Goal: Task Accomplishment & Management: Use online tool/utility

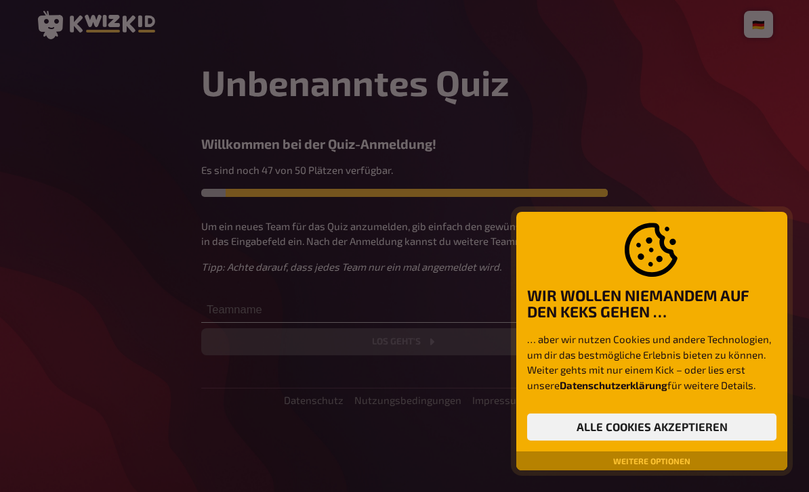
click at [690, 425] on button "Alle Cookies akzeptieren" at bounding box center [651, 427] width 249 height 27
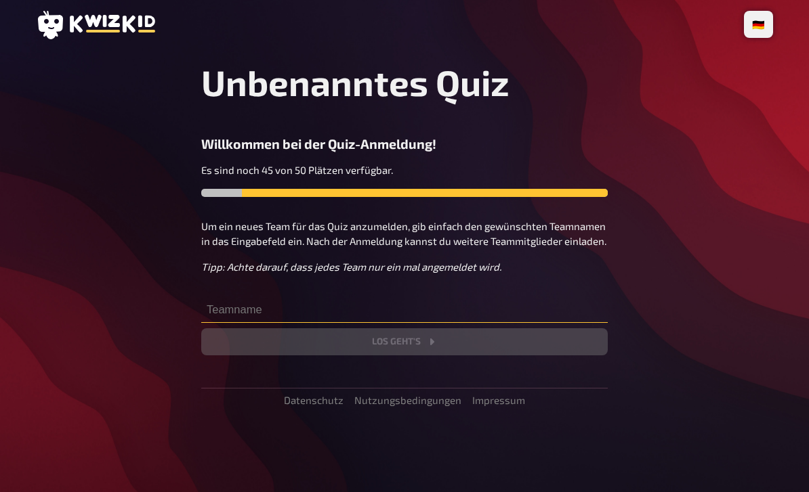
click at [299, 313] on input "text" at bounding box center [404, 309] width 406 height 27
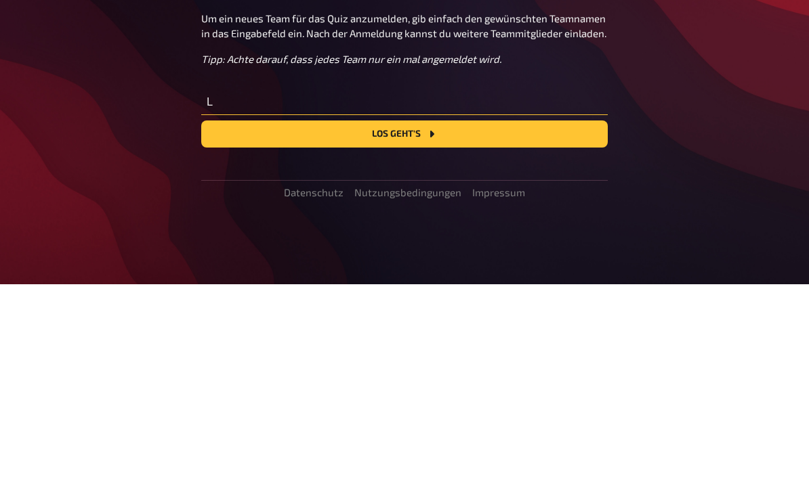
type input "L"
click at [455, 328] on button "Los geht's" at bounding box center [404, 341] width 406 height 27
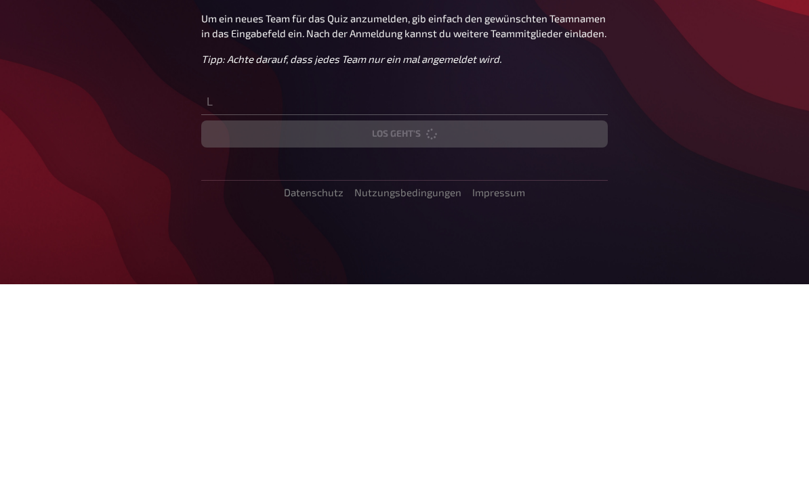
scroll to position [43, 0]
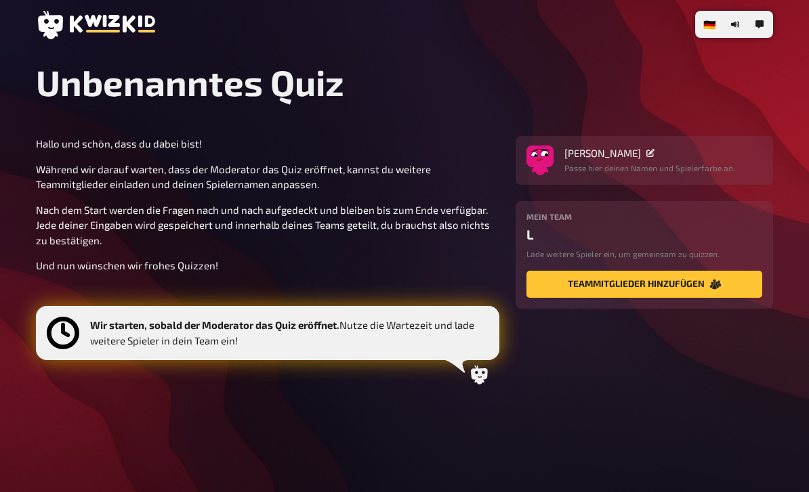
click at [382, 311] on div "Wir starten, sobald der Moderator das Quiz eröffnet. Nutze die Wartezeit und la…" at bounding box center [267, 333] width 463 height 54
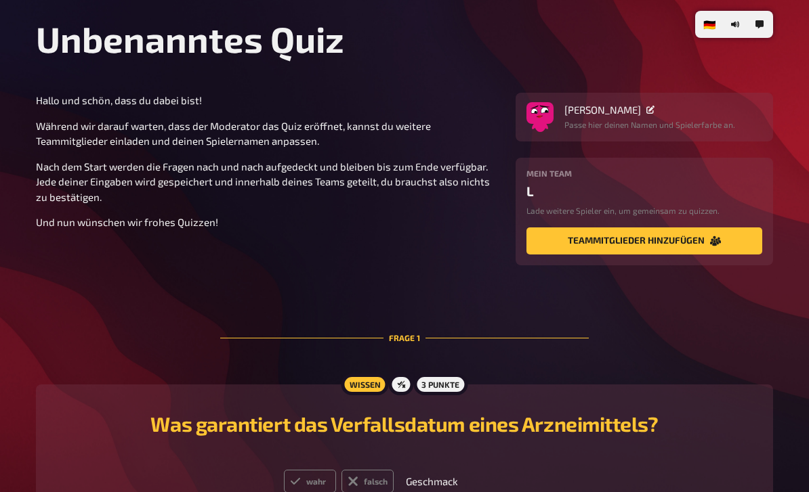
scroll to position [185, 0]
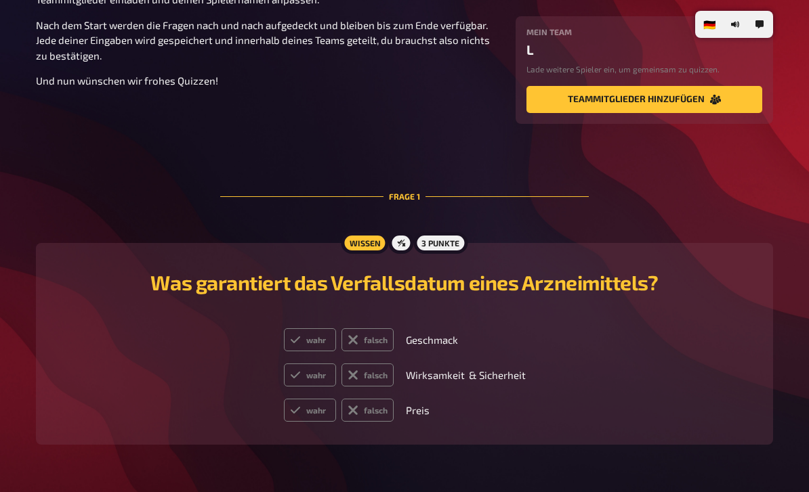
click at [318, 340] on label "wahr" at bounding box center [310, 339] width 52 height 23
click at [284, 328] on input "wahr" at bounding box center [283, 328] width 1 height 1
radio input "true"
click at [377, 416] on label "falsch" at bounding box center [367, 410] width 52 height 23
click at [284, 399] on input "falsch" at bounding box center [283, 398] width 1 height 1
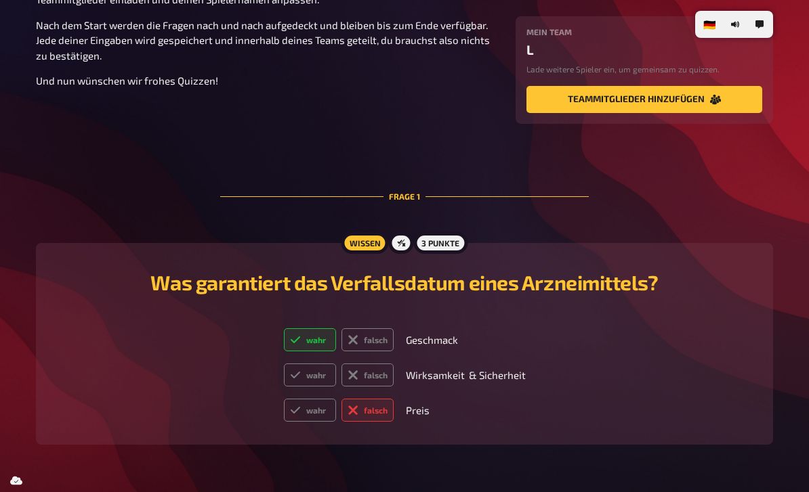
radio input "true"
click at [314, 376] on label "wahr" at bounding box center [310, 375] width 52 height 23
click at [284, 364] on input "wahr" at bounding box center [283, 363] width 1 height 1
radio input "true"
click at [400, 253] on div at bounding box center [401, 243] width 24 height 22
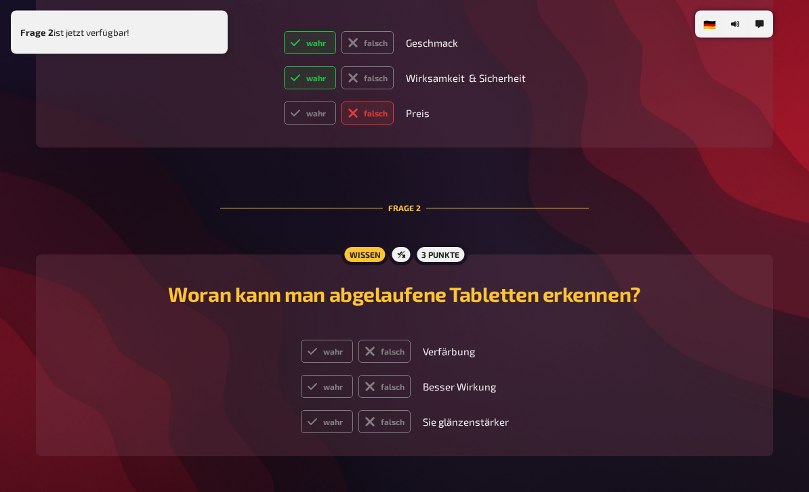
scroll to position [495, 0]
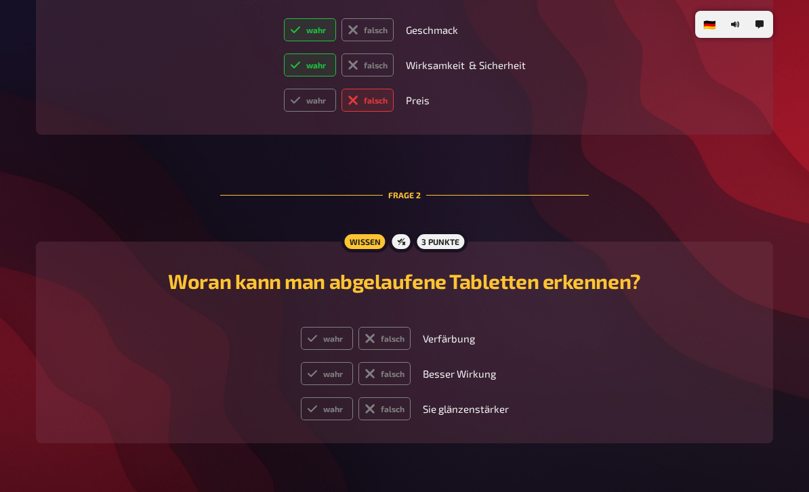
click at [396, 383] on label "falsch" at bounding box center [384, 373] width 52 height 23
click at [301, 362] on input "falsch" at bounding box center [300, 362] width 1 height 1
radio input "true"
click at [395, 417] on label "falsch" at bounding box center [384, 409] width 52 height 23
click at [301, 398] on input "falsch" at bounding box center [300, 397] width 1 height 1
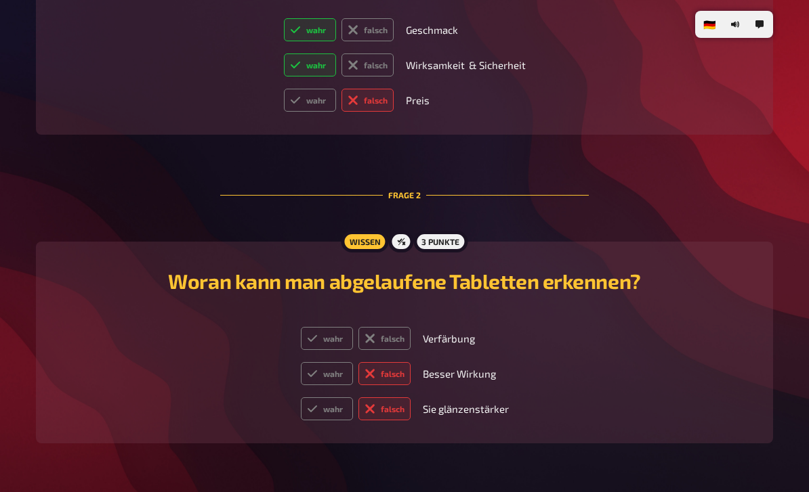
radio input "true"
click at [331, 340] on label "wahr" at bounding box center [327, 338] width 52 height 23
click at [301, 327] on input "wahr" at bounding box center [300, 326] width 1 height 1
radio input "true"
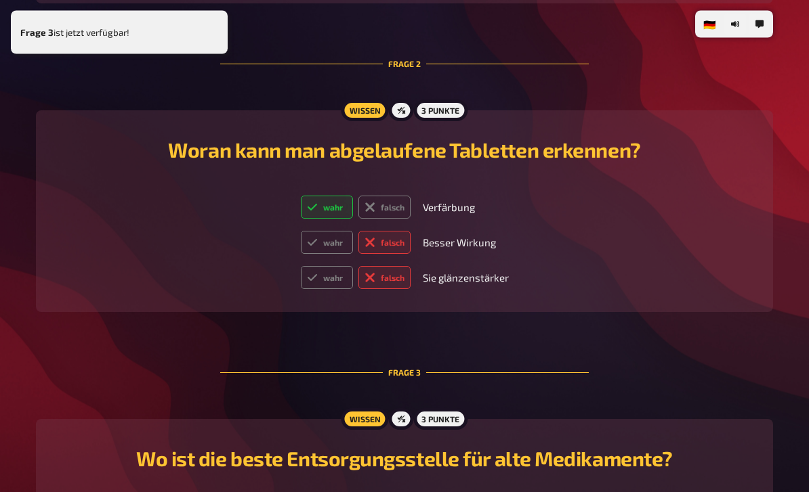
scroll to position [805, 0]
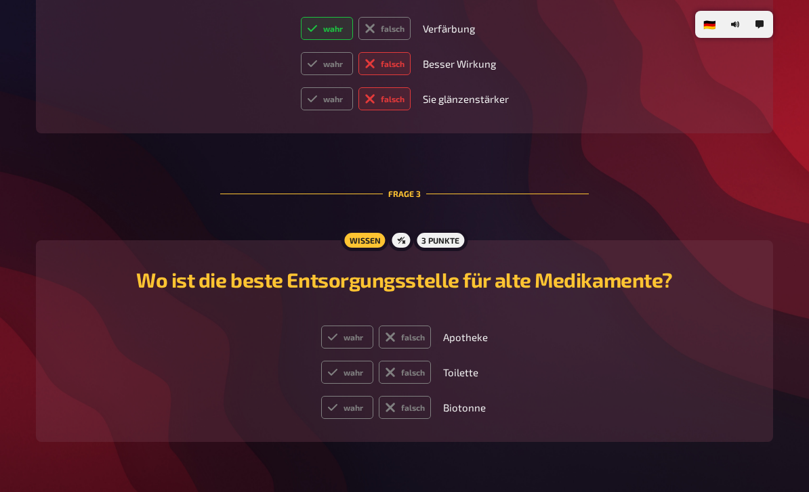
click at [349, 336] on label "wahr" at bounding box center [347, 337] width 52 height 23
click at [321, 326] on input "wahr" at bounding box center [320, 325] width 1 height 1
radio input "true"
click at [411, 381] on label "falsch" at bounding box center [405, 372] width 52 height 23
click at [321, 361] on input "falsch" at bounding box center [320, 360] width 1 height 1
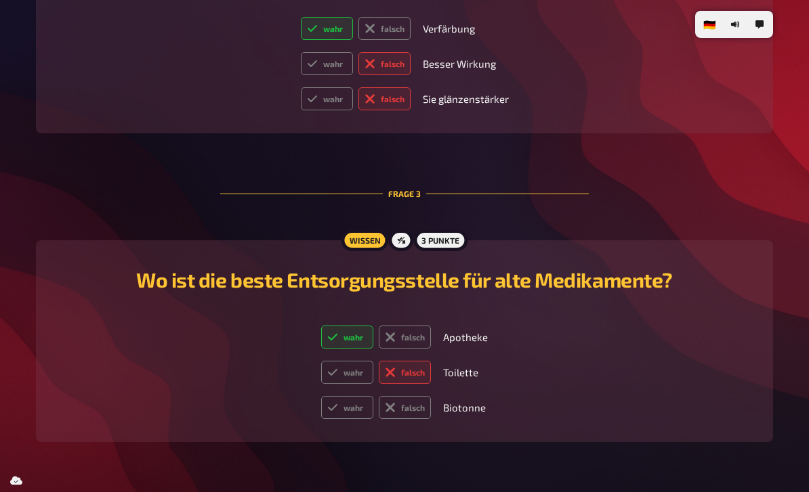
radio input "true"
click at [418, 417] on label "falsch" at bounding box center [405, 407] width 52 height 23
click at [321, 396] on input "falsch" at bounding box center [320, 396] width 1 height 1
radio input "true"
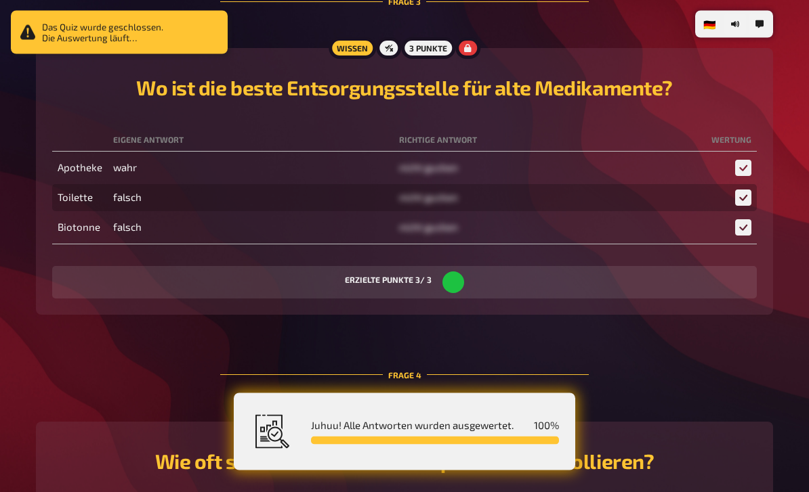
scroll to position [1206, 0]
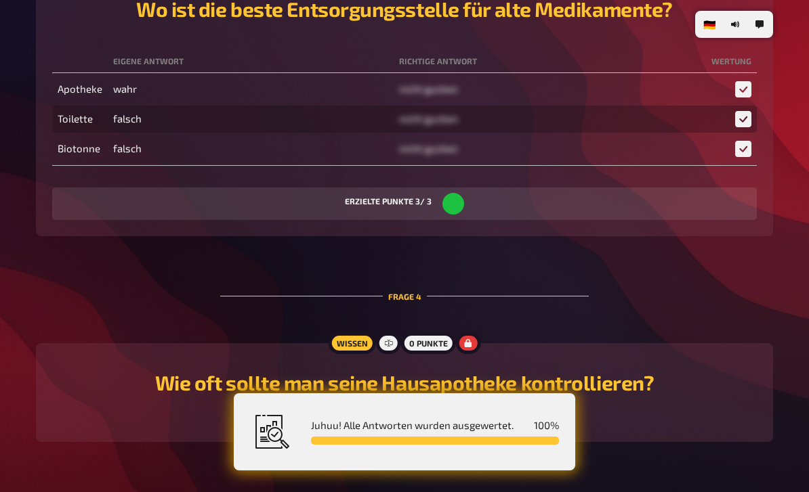
click at [511, 431] on span "Juhuu! Alle Antworten wurden ausgewertet." at bounding box center [412, 425] width 202 height 12
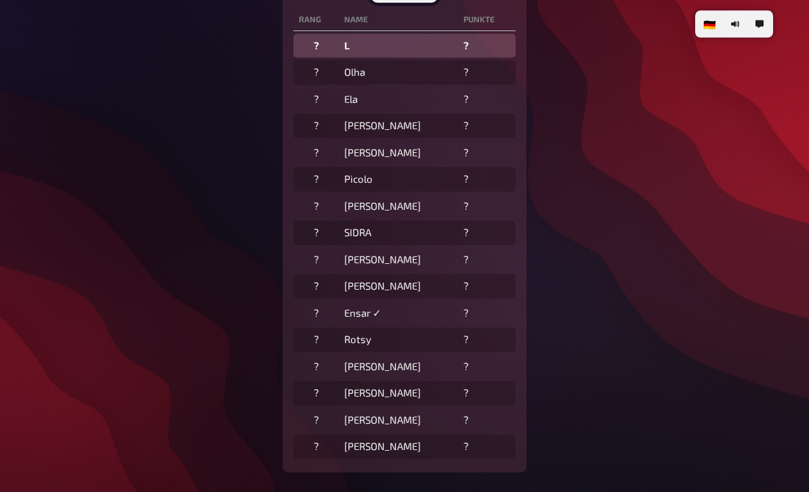
scroll to position [475, 0]
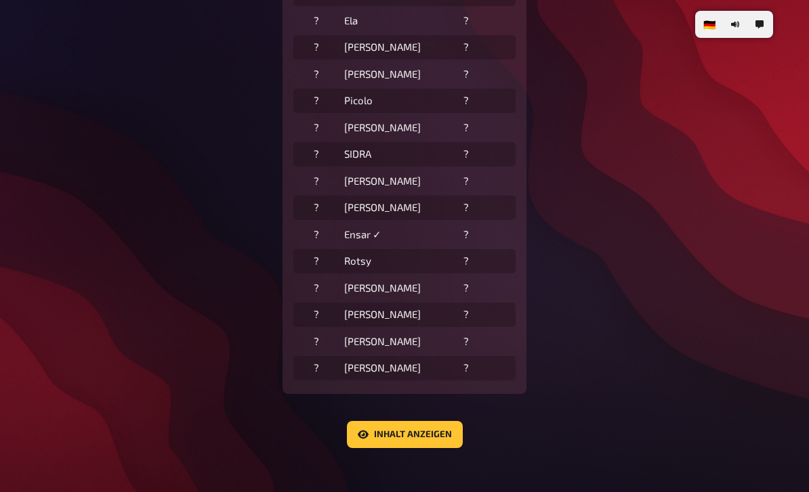
click at [411, 428] on button "Inhalt anzeigen" at bounding box center [405, 434] width 116 height 27
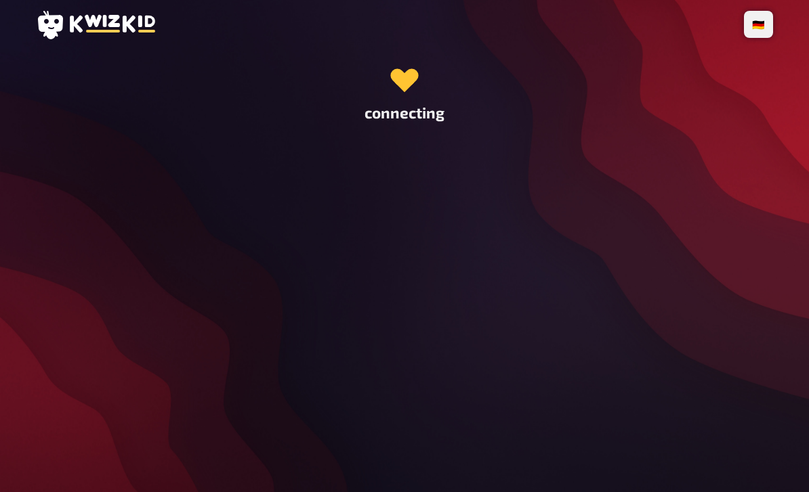
scroll to position [0, 0]
